Goal: Task Accomplishment & Management: Use online tool/utility

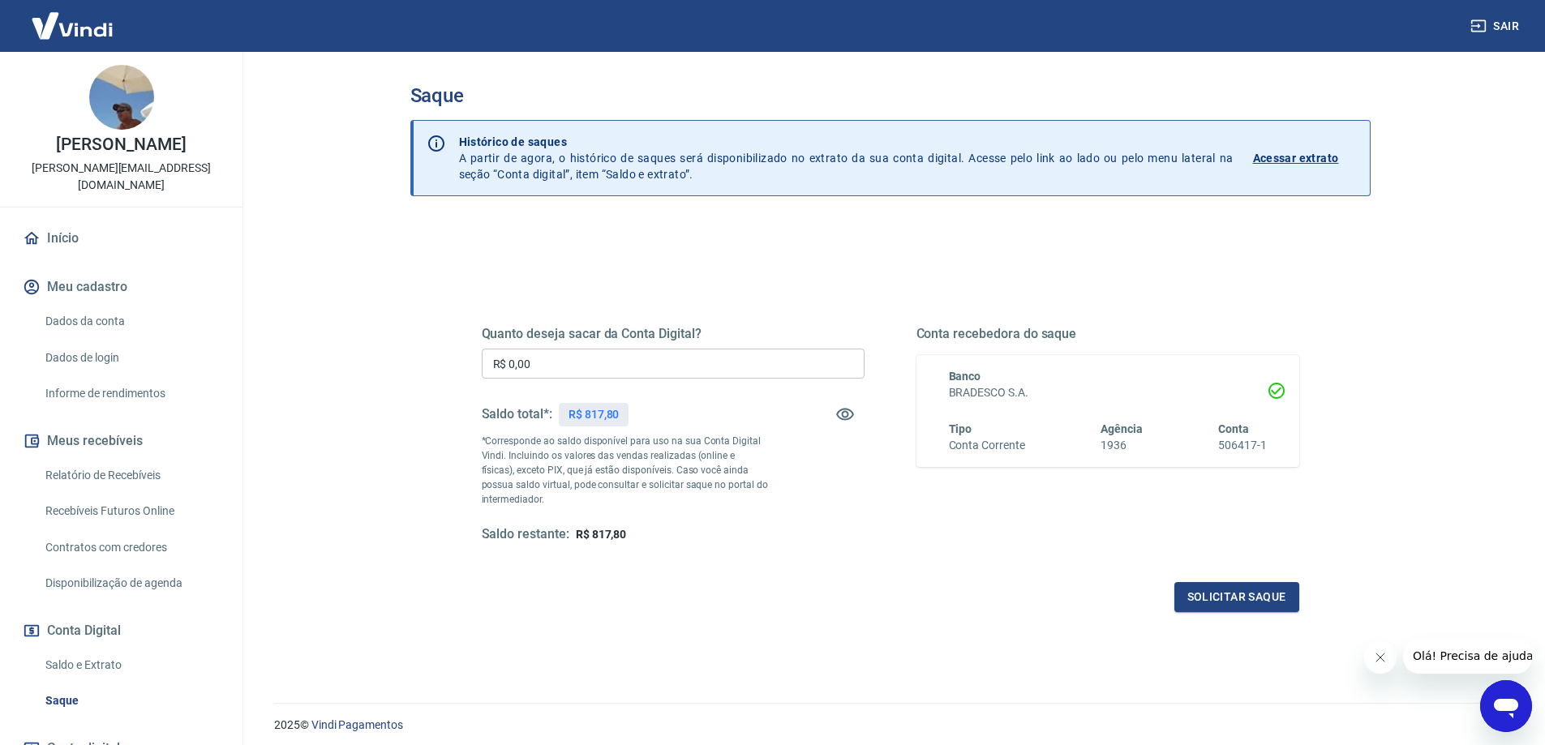
click at [567, 362] on input "R$ 0,00" at bounding box center [673, 364] width 383 height 30
type input "R$ 817,80"
click at [1227, 589] on button "Solicitar saque" at bounding box center [1236, 597] width 125 height 30
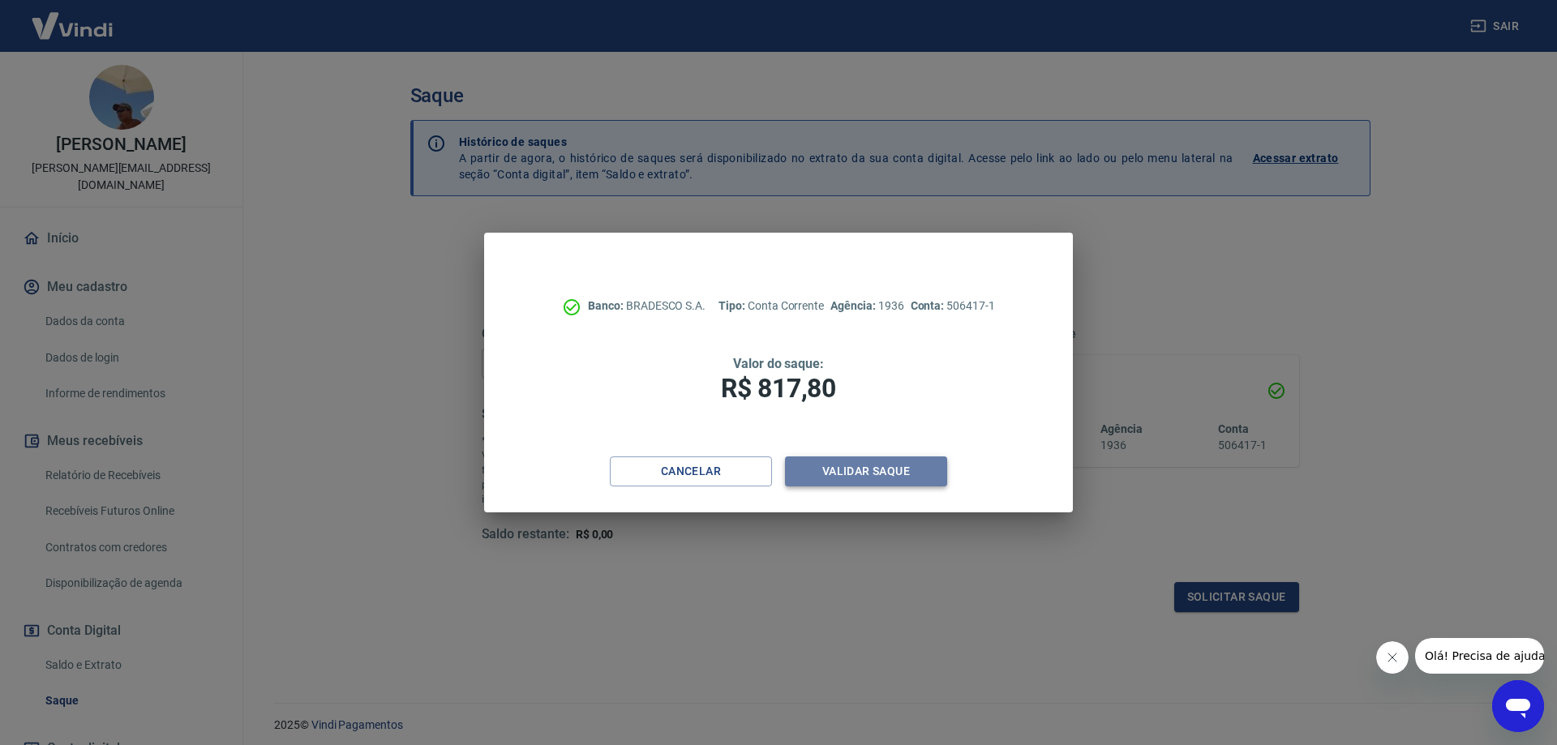
click at [860, 472] on button "Validar saque" at bounding box center [866, 472] width 162 height 30
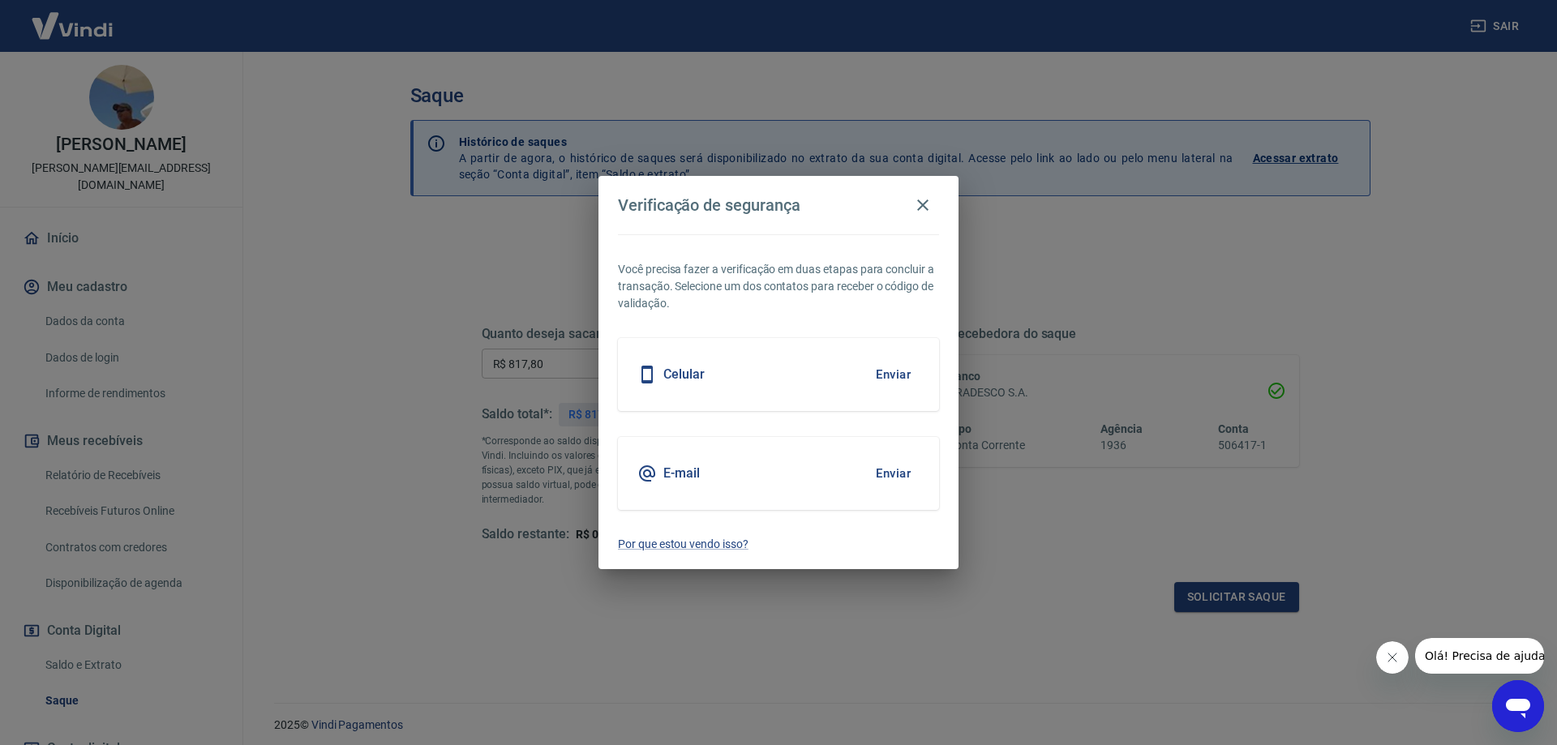
click at [885, 375] on button "Enviar" at bounding box center [893, 375] width 53 height 34
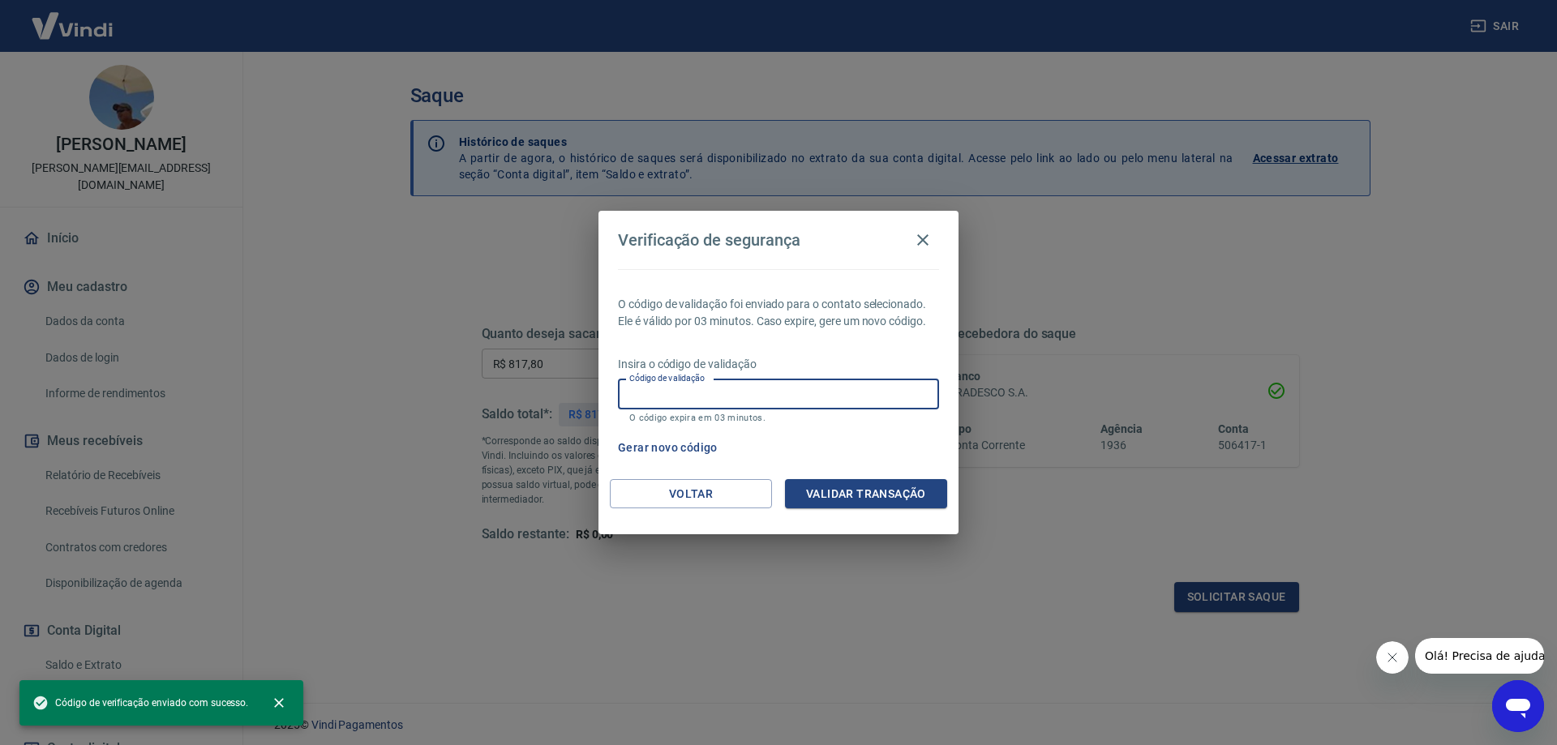
click at [709, 408] on input "Código de validação" at bounding box center [778, 394] width 321 height 30
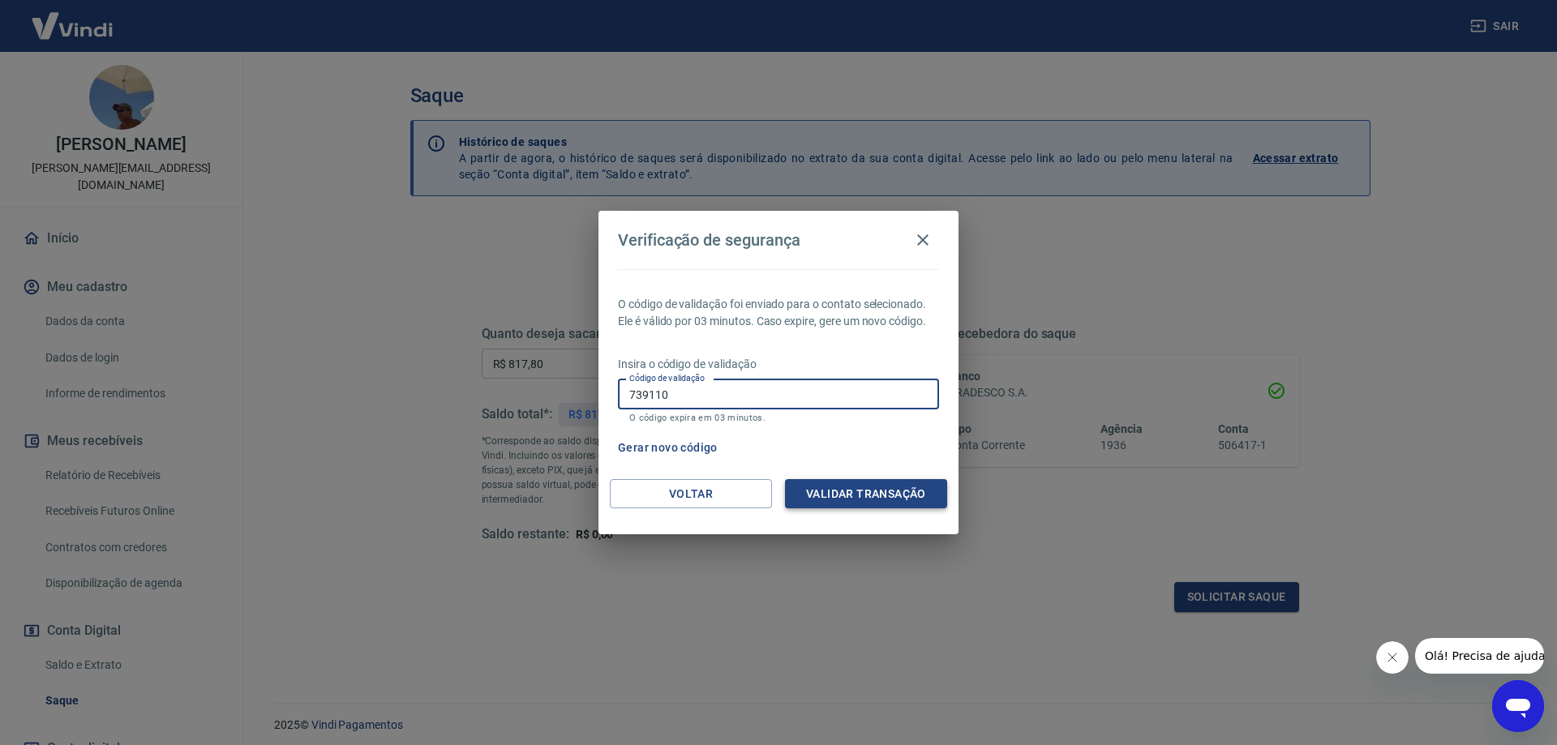
type input "739110"
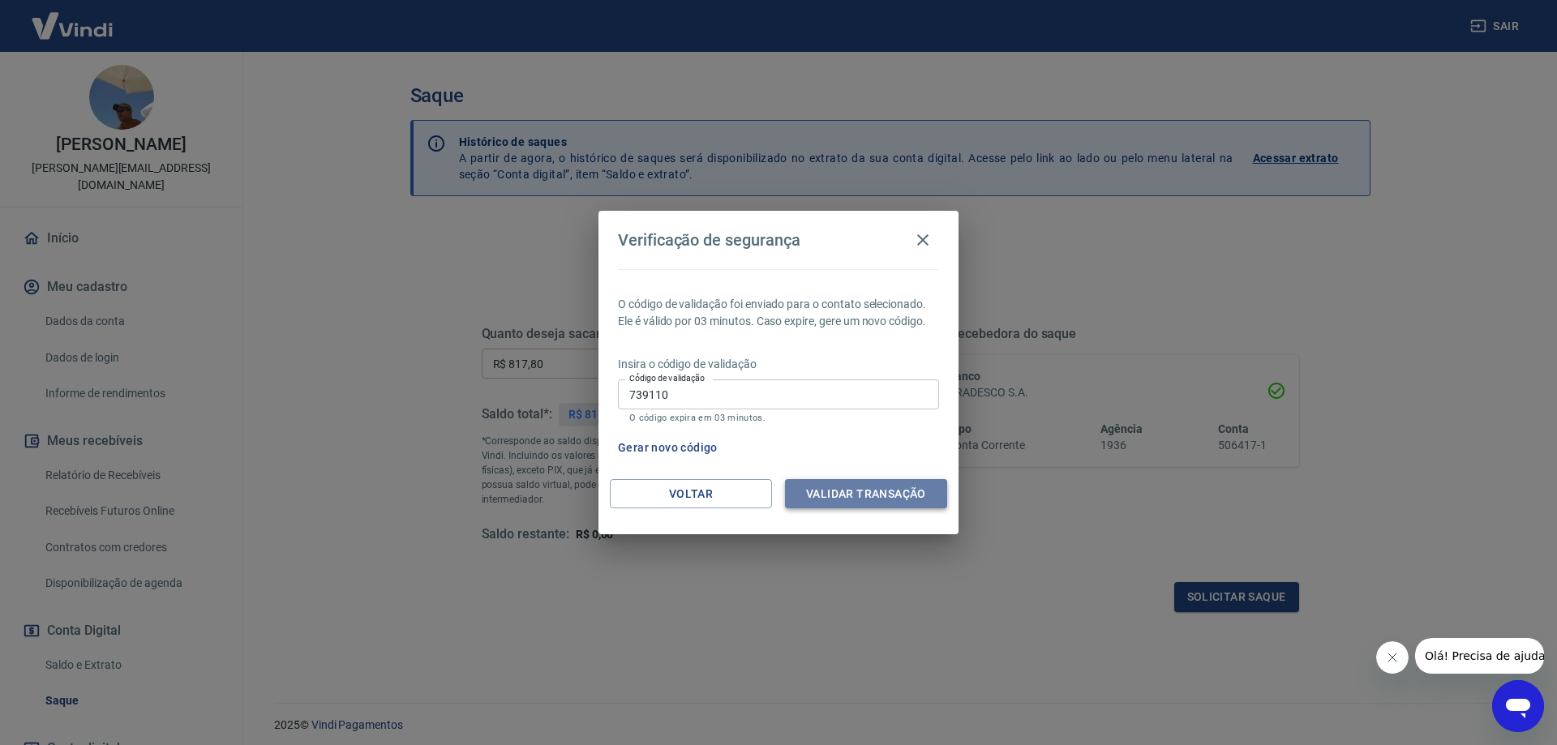
click at [890, 497] on button "Validar transação" at bounding box center [866, 494] width 162 height 30
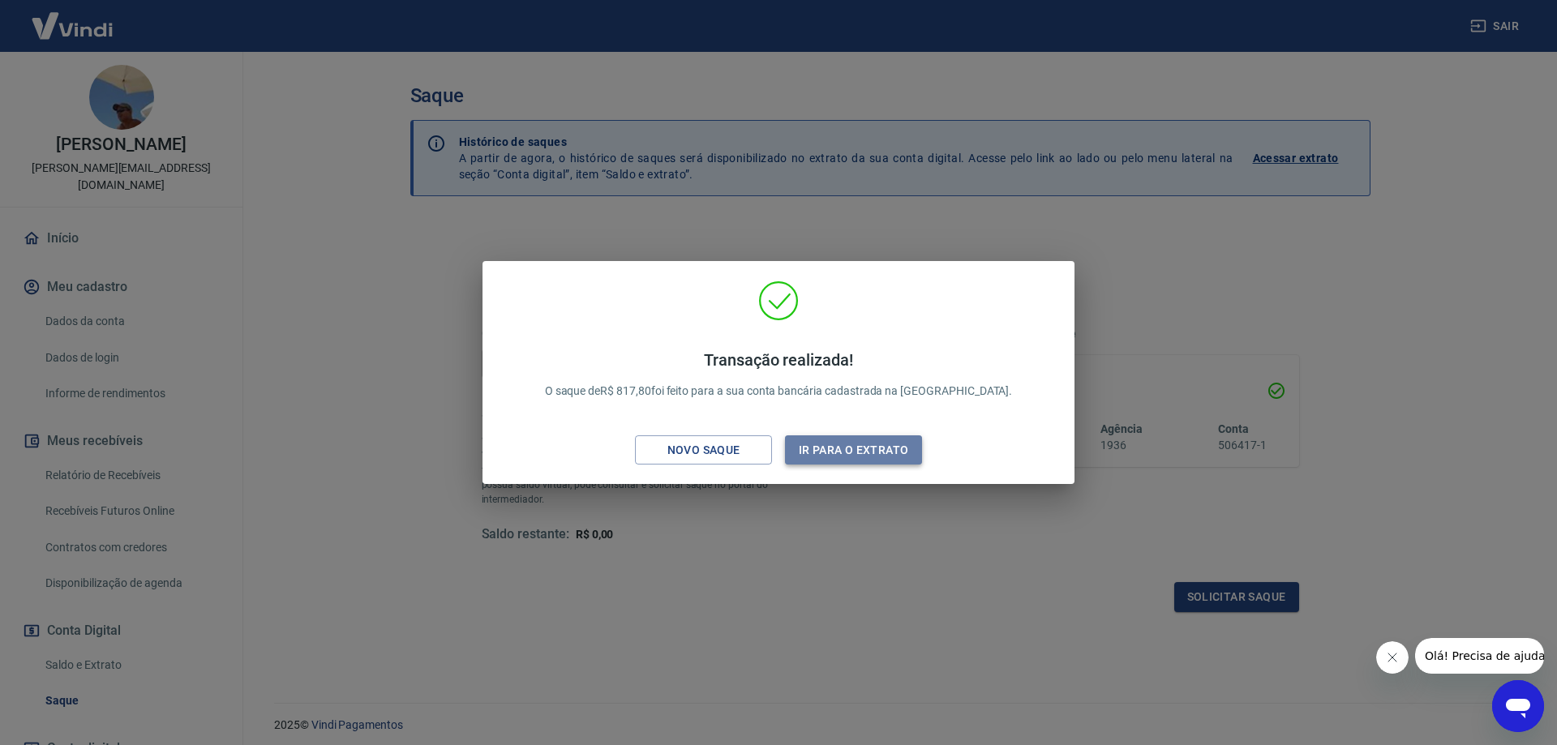
click at [851, 449] on button "Ir para o extrato" at bounding box center [853, 450] width 137 height 30
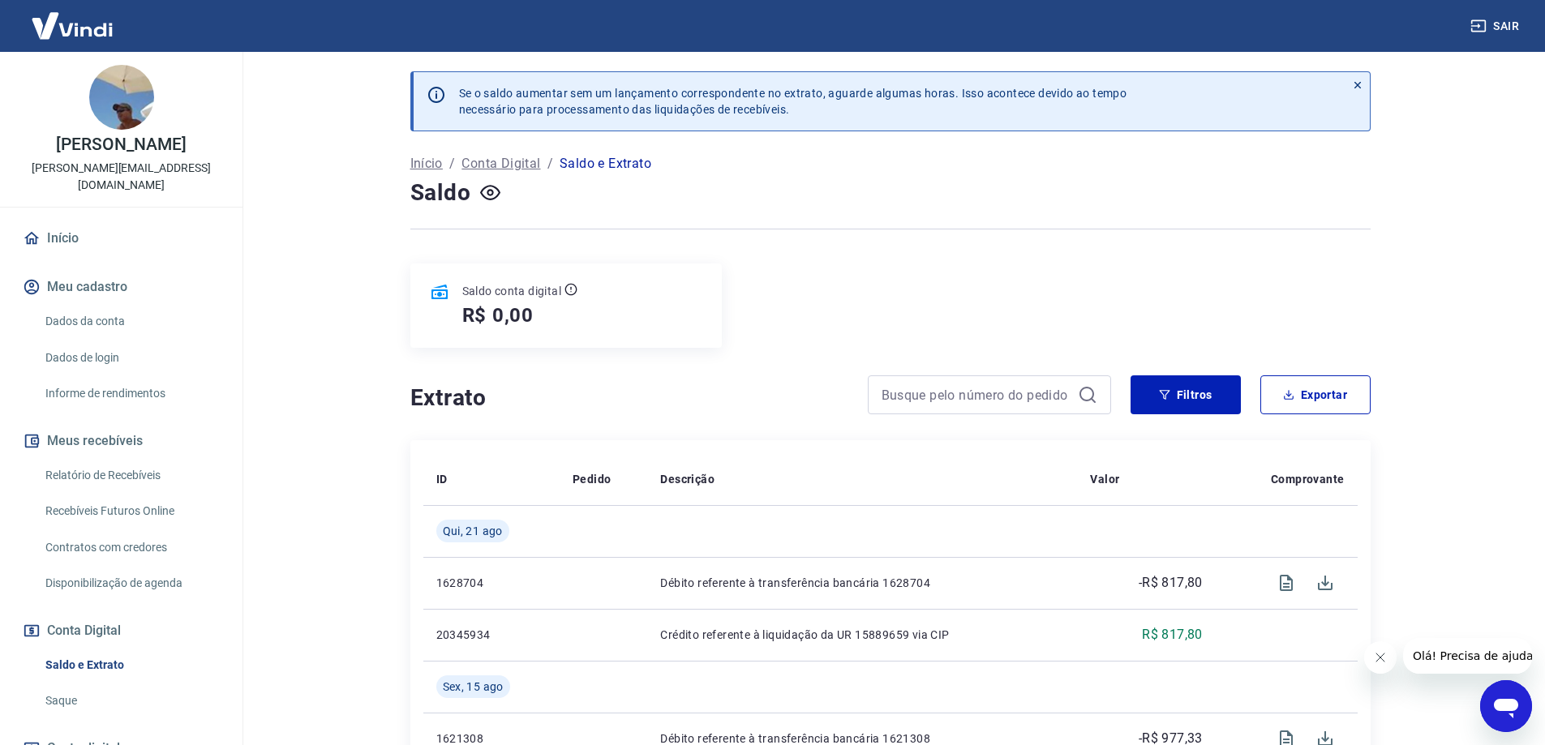
click at [1497, 24] on button "Sair" at bounding box center [1496, 26] width 58 height 30
